Goal: Task Accomplishment & Management: Use online tool/utility

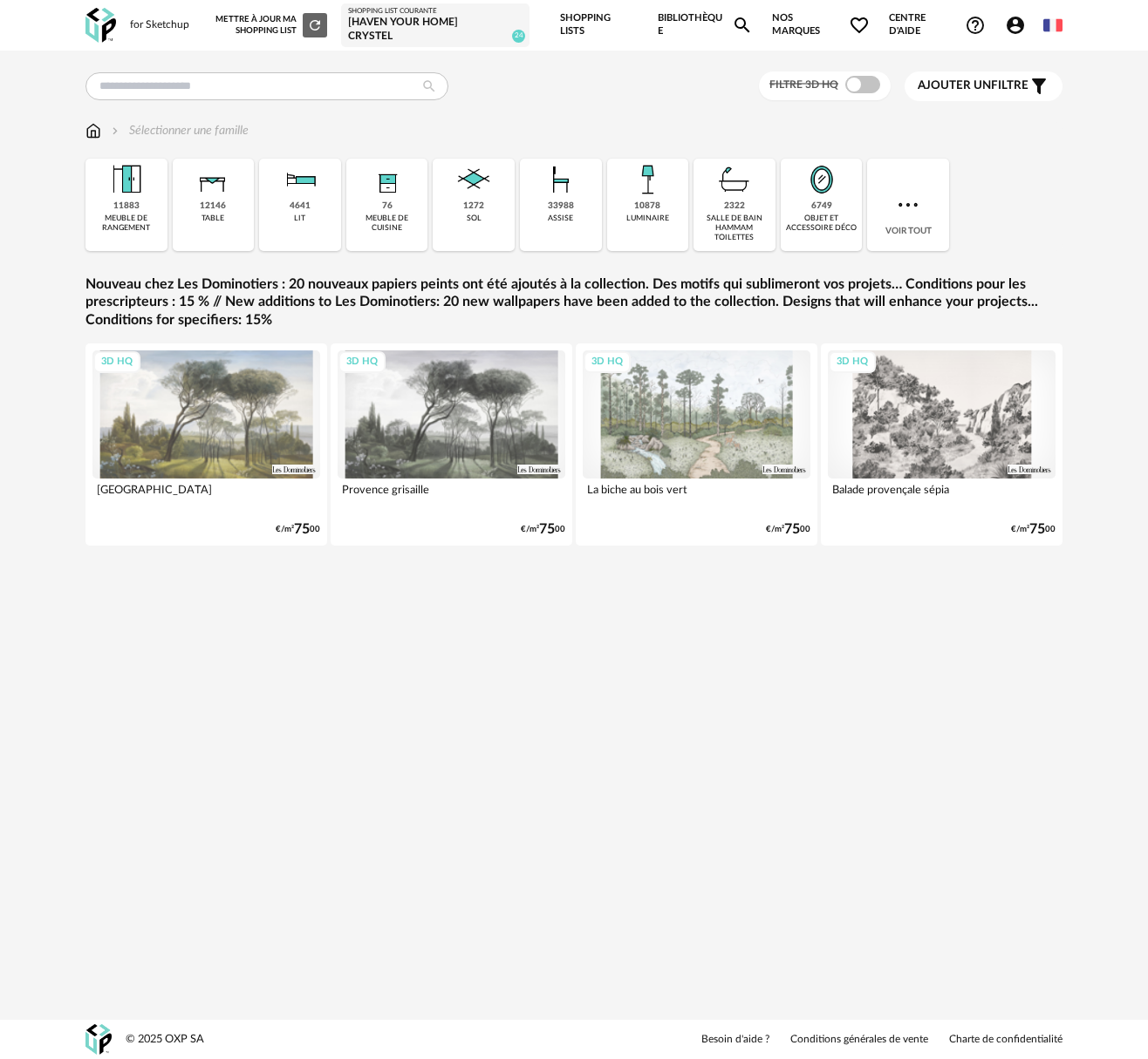
click at [397, 11] on div "Shopping List courante" at bounding box center [434, 11] width 174 height 9
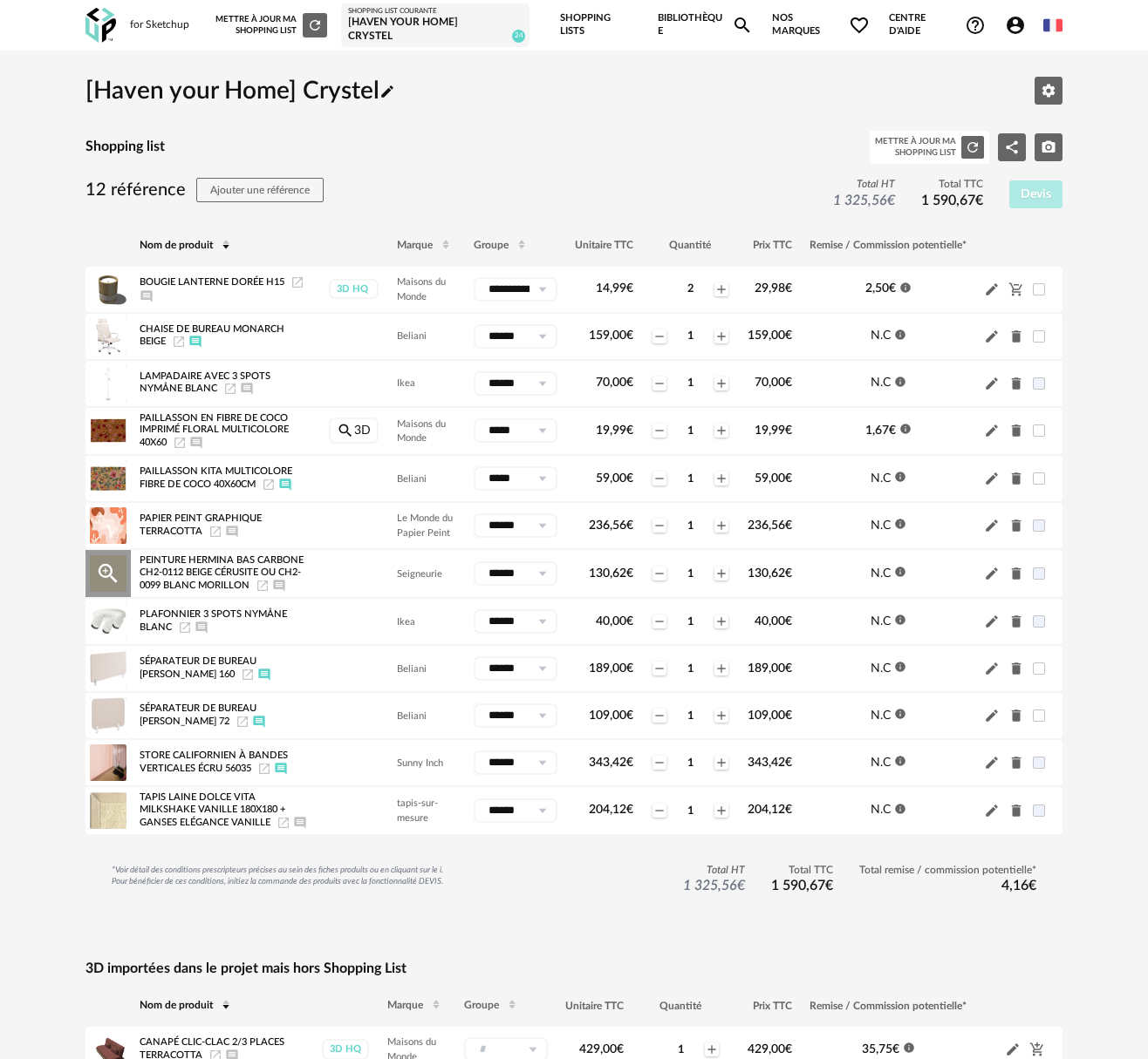
click at [273, 591] on icon "Ajouter un commentaire" at bounding box center [278, 586] width 12 height 12
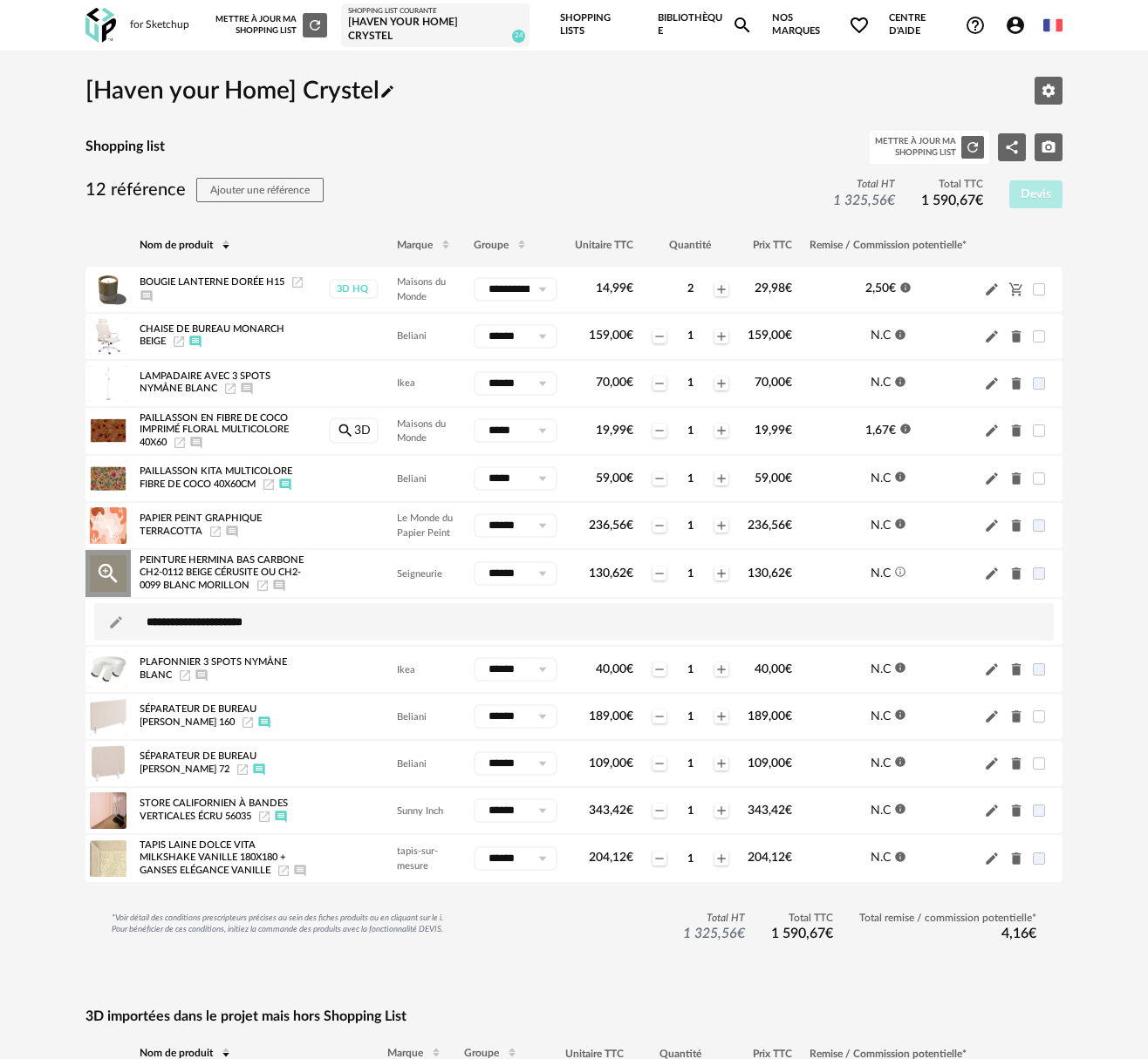
click at [273, 591] on icon "Ajouter un commentaire" at bounding box center [278, 586] width 12 height 12
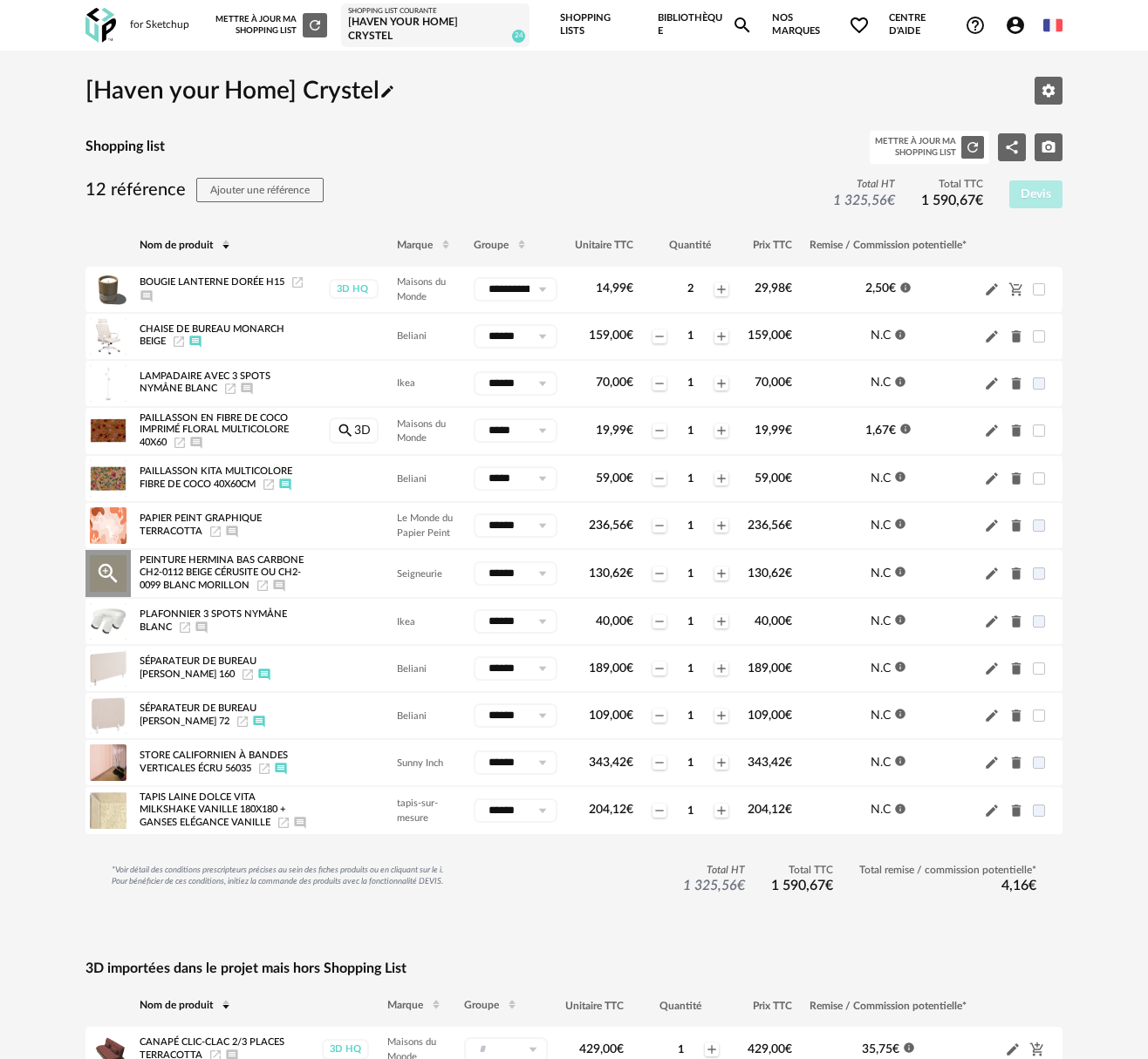
click at [273, 591] on icon "Ajouter un commentaire" at bounding box center [278, 586] width 12 height 12
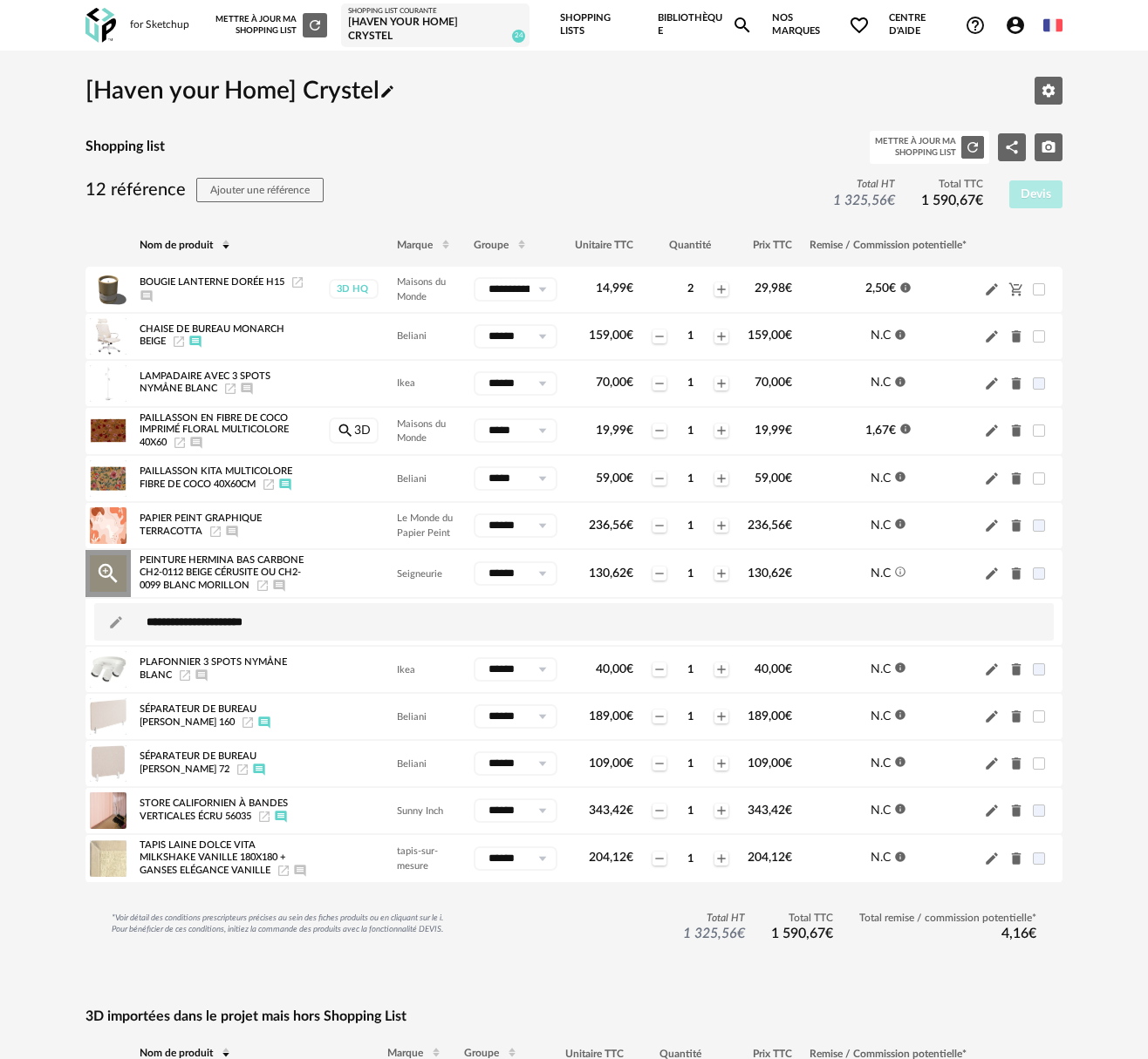
click at [273, 591] on icon "Ajouter un commentaire" at bounding box center [278, 586] width 12 height 12
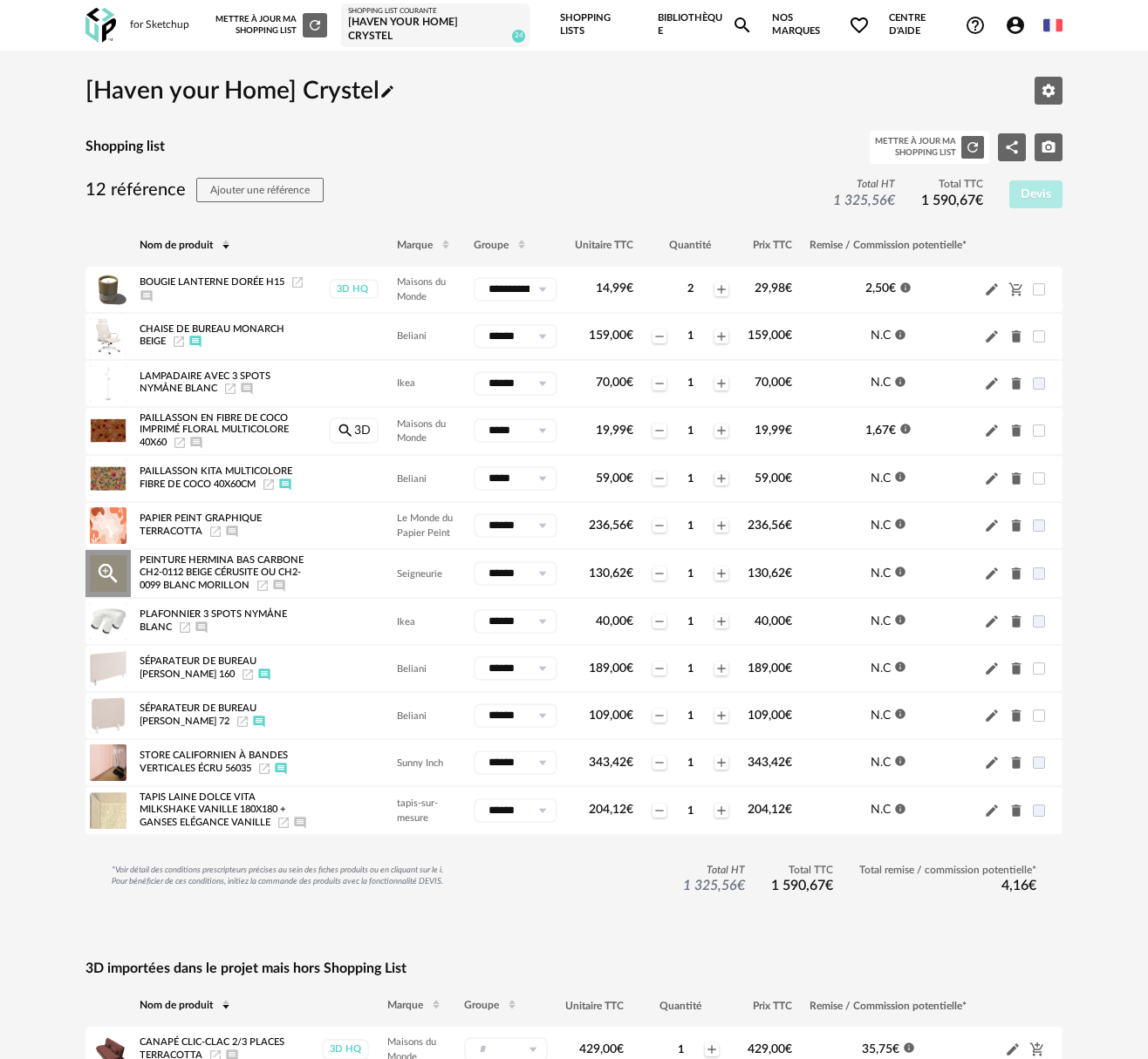
click at [990, 578] on icon "Pencil icon" at bounding box center [991, 573] width 13 height 13
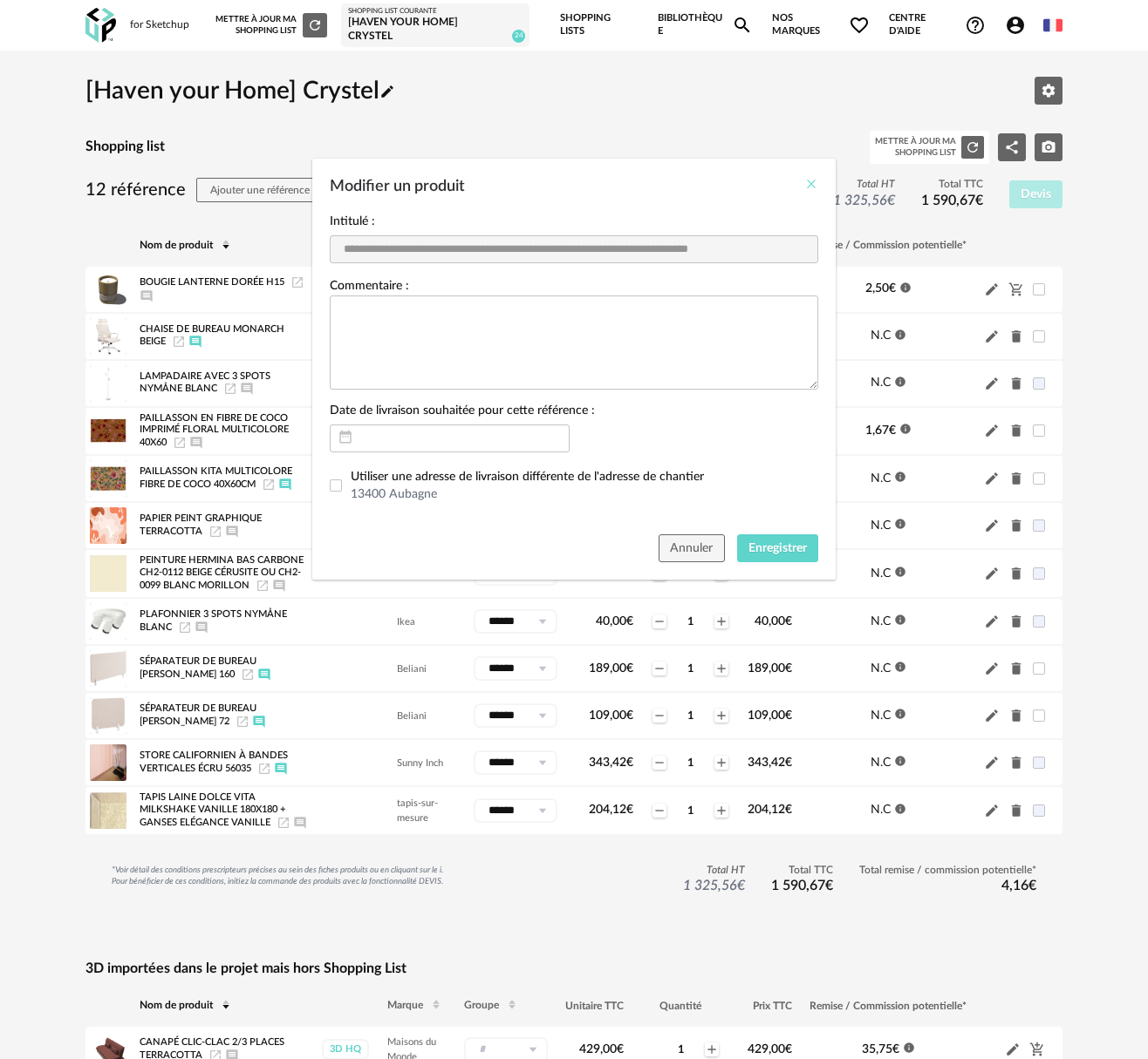
click at [808, 181] on icon "Close" at bounding box center [811, 184] width 14 height 14
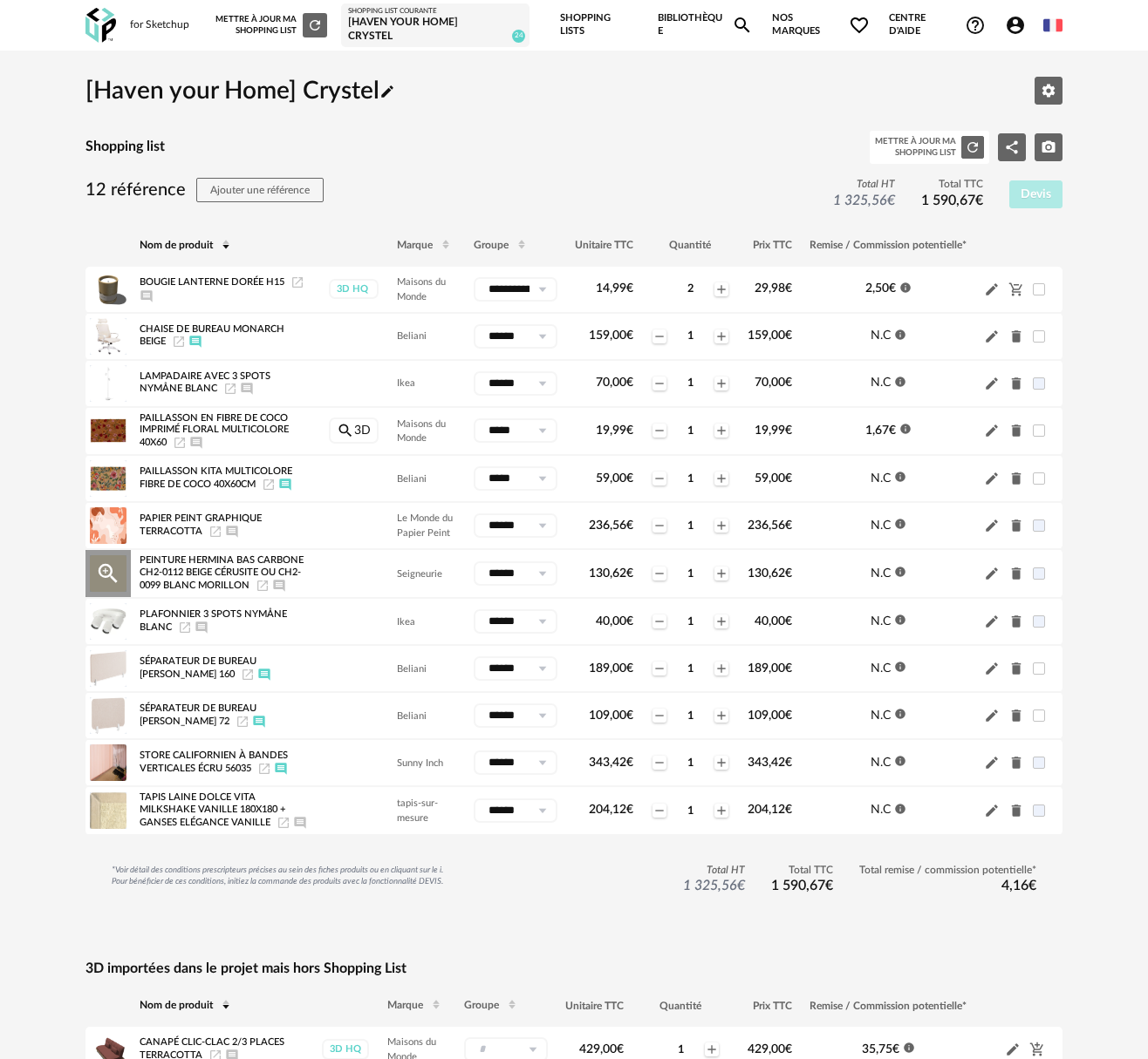
click at [270, 582] on icon "Launch icon" at bounding box center [262, 586] width 14 height 14
drag, startPoint x: 140, startPoint y: 569, endPoint x: 183, endPoint y: 568, distance: 43.0
click at [183, 568] on span "Peinture Hermina Bas Carbone CH2-0112 Beige Cérusite ou CH2-0099 Blanc Morillon" at bounding box center [221, 573] width 164 height 35
copy span "CH2-0112"
drag, startPoint x: 218, startPoint y: 567, endPoint x: 262, endPoint y: 566, distance: 44.0
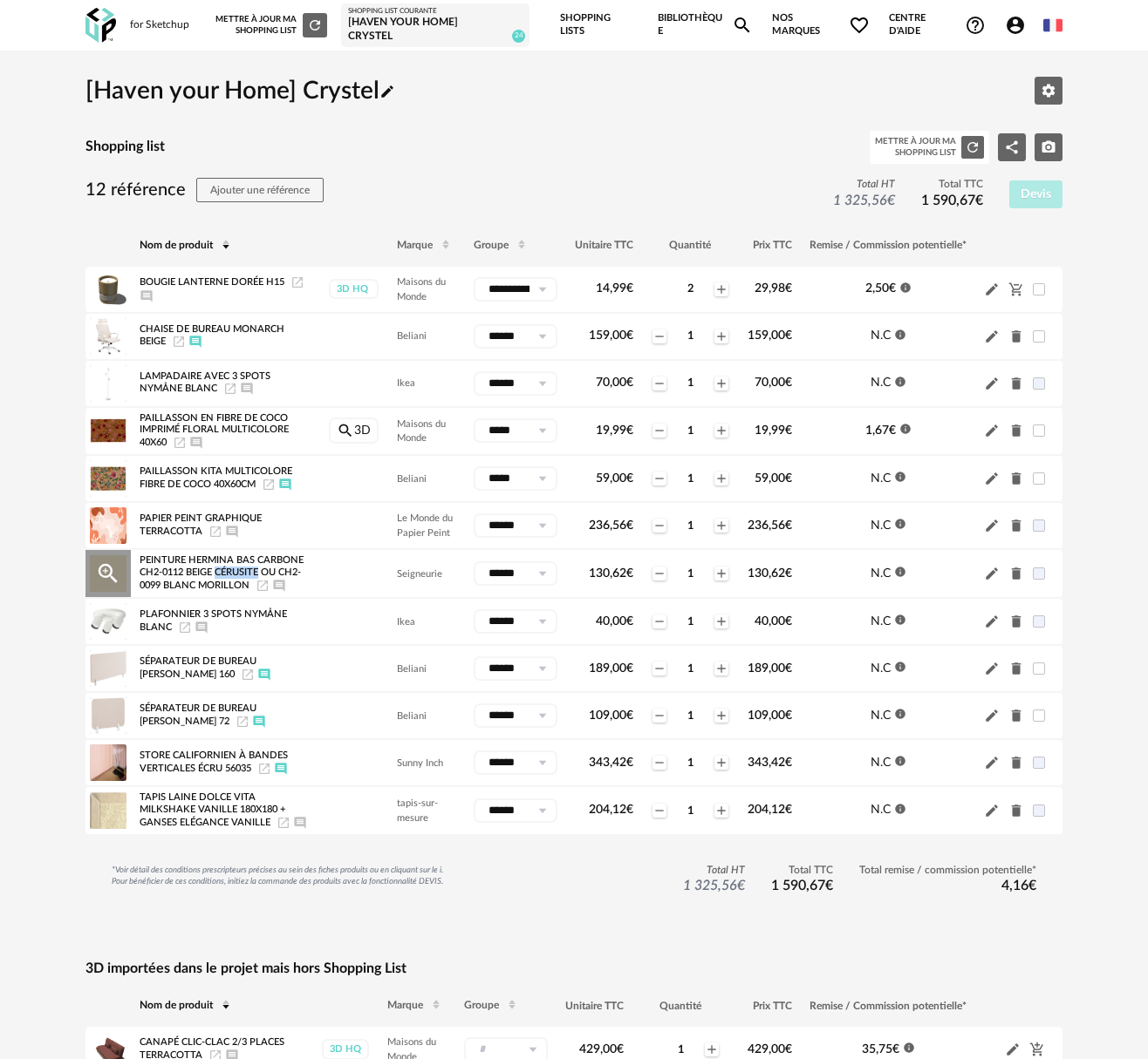
click at [262, 566] on span "Peinture Hermina Bas Carbone CH2-0112 Beige Cérusite ou CH2-0099 Blanc Morillon" at bounding box center [221, 573] width 164 height 35
